Goal: Transaction & Acquisition: Subscribe to service/newsletter

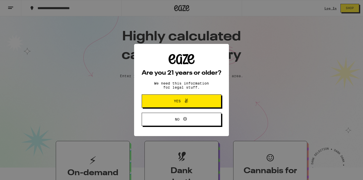
click at [184, 99] on icon at bounding box center [186, 100] width 6 height 6
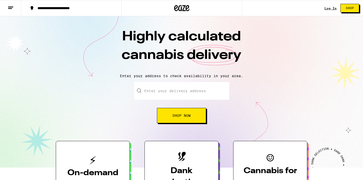
click at [331, 7] on link "Log In" at bounding box center [330, 8] width 12 height 3
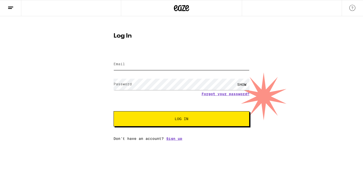
click at [175, 69] on input "Email" at bounding box center [181, 63] width 136 height 11
type input "[PERSON_NAME][EMAIL_ADDRESS][PERSON_NAME][DOMAIN_NAME]"
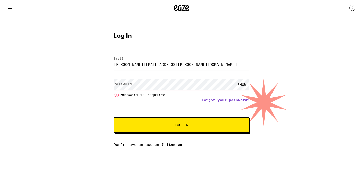
click at [170, 138] on div "Email Email [PERSON_NAME][EMAIL_ADDRESS][PERSON_NAME][DOMAIN_NAME] Password Pas…" at bounding box center [181, 99] width 136 height 95
click at [171, 145] on link "Sign up" at bounding box center [174, 144] width 16 height 4
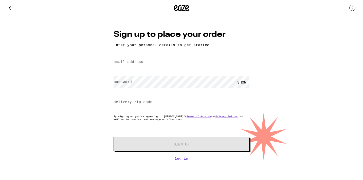
click at [190, 66] on input "email address" at bounding box center [181, 61] width 136 height 11
type input "[PERSON_NAME][EMAIL_ADDRESS][PERSON_NAME][DOMAIN_NAME]"
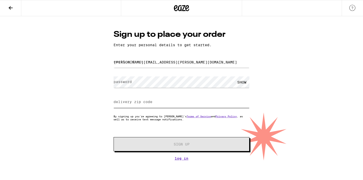
type input "95035"
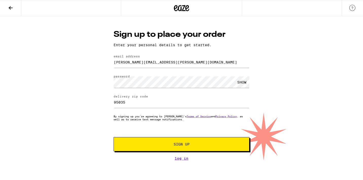
click at [168, 147] on button "Sign Up" at bounding box center [181, 144] width 136 height 14
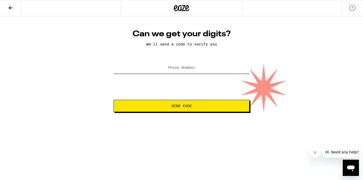
click at [190, 72] on input "Phone Number" at bounding box center [181, 67] width 136 height 11
